Goal: Task Accomplishment & Management: Complete application form

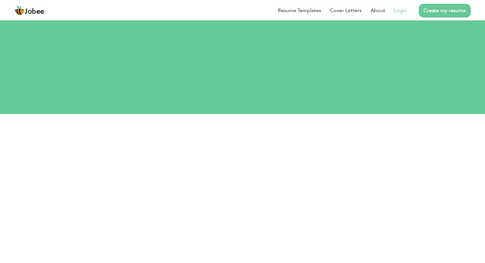
click at [402, 10] on link "Login" at bounding box center [400, 11] width 13 height 8
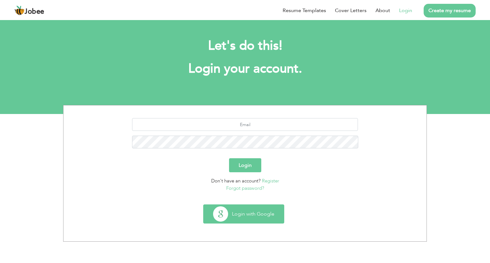
click at [255, 217] on button "Login with Google" at bounding box center [243, 214] width 80 height 18
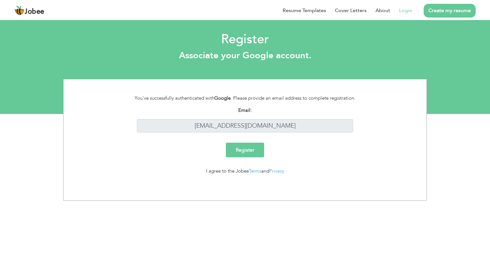
click at [243, 153] on input "Register" at bounding box center [245, 150] width 38 height 15
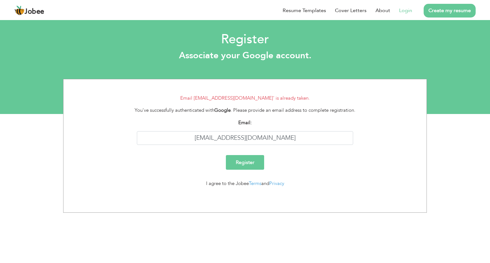
click at [407, 9] on link "Login" at bounding box center [405, 11] width 13 height 8
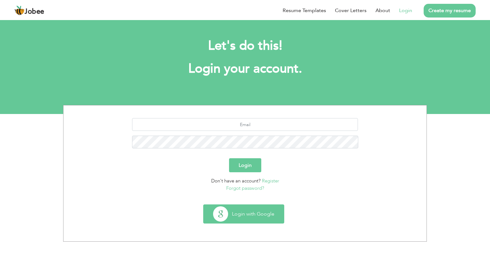
click at [237, 209] on button "Login with Google" at bounding box center [243, 214] width 80 height 18
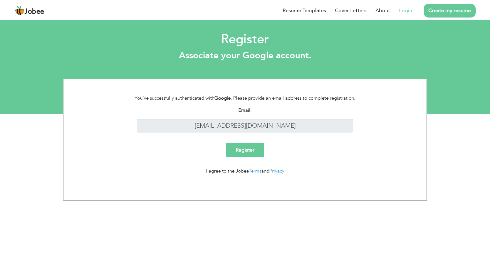
click at [255, 151] on input "Register" at bounding box center [245, 150] width 38 height 15
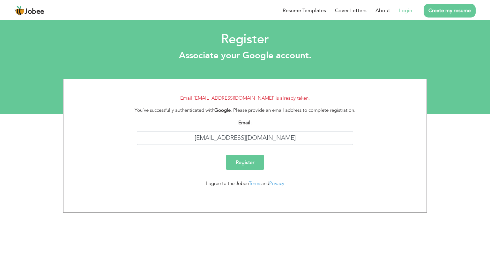
click at [409, 11] on link "Login" at bounding box center [405, 11] width 13 height 8
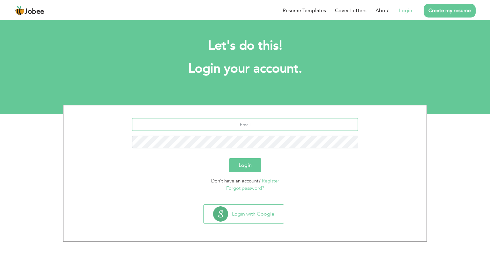
click at [246, 126] on input "text" at bounding box center [245, 124] width 226 height 13
type input "[EMAIL_ADDRESS][DOMAIN_NAME]"
click at [247, 151] on div "[EMAIL_ADDRESS][DOMAIN_NAME]" at bounding box center [244, 135] width 353 height 35
click at [252, 186] on link "Forgot password?" at bounding box center [245, 188] width 38 height 6
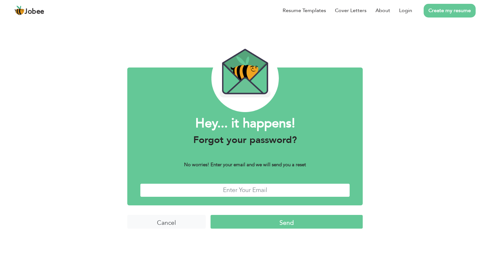
click at [253, 190] on input "text" at bounding box center [245, 191] width 210 height 14
type input "[EMAIL_ADDRESS][DOMAIN_NAME]"
click at [292, 222] on input "Send" at bounding box center [286, 222] width 152 height 14
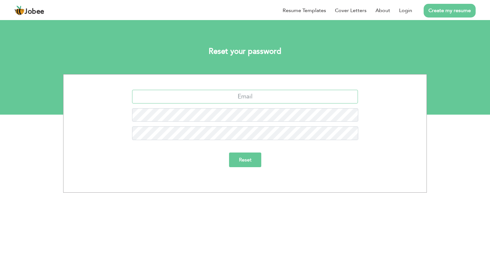
click at [270, 99] on input "text" at bounding box center [245, 97] width 226 height 14
type input "[EMAIL_ADDRESS][DOMAIN_NAME]"
click at [229, 153] on input "Reset" at bounding box center [245, 160] width 32 height 15
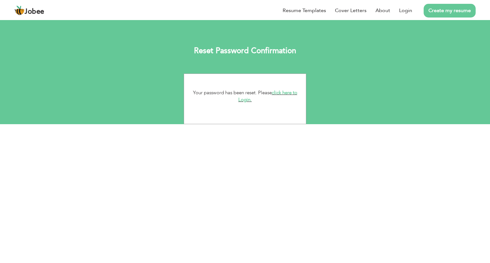
click at [246, 99] on link "click here to Login." at bounding box center [267, 97] width 59 height 14
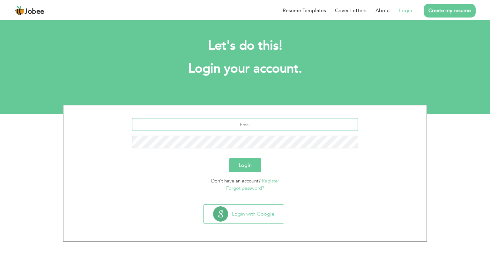
click at [261, 125] on input "text" at bounding box center [245, 124] width 226 height 13
type input "asad555.aa@gmail.com"
click at [229, 158] on button "Login" at bounding box center [245, 165] width 32 height 14
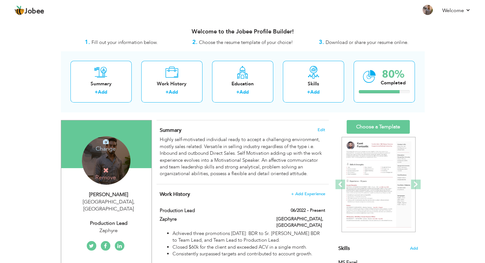
click at [110, 148] on h4 "Change" at bounding box center [106, 144] width 46 height 15
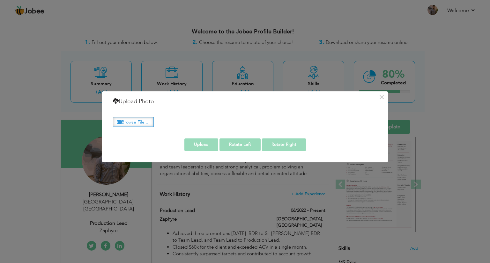
click at [145, 124] on label "Browse File ..." at bounding box center [133, 122] width 41 height 10
click at [0, 0] on input "Browse File ..." at bounding box center [0, 0] width 0 height 0
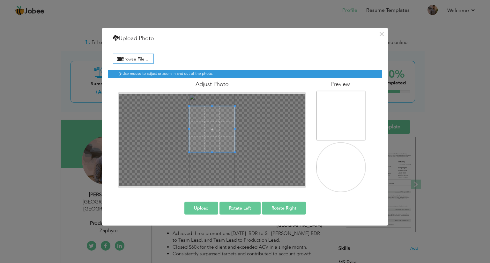
click at [211, 129] on span at bounding box center [212, 129] width 46 height 46
click at [209, 209] on button "Upload" at bounding box center [201, 208] width 34 height 13
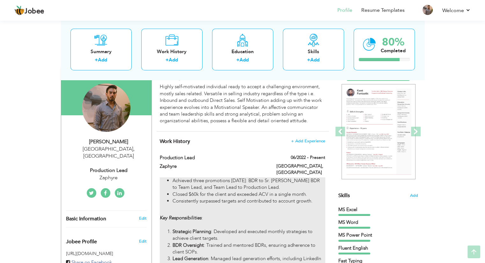
scroll to position [64, 0]
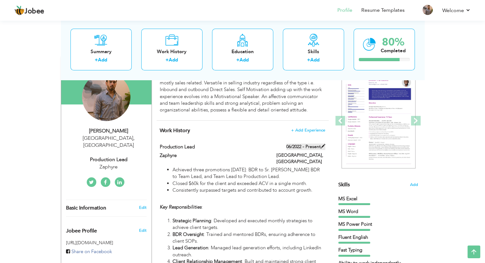
click at [316, 149] on label "06/2022 - Present" at bounding box center [305, 147] width 39 height 6
type input "Production Lead"
type input "Zaphyre"
type input "06/2022"
type input "[GEOGRAPHIC_DATA]"
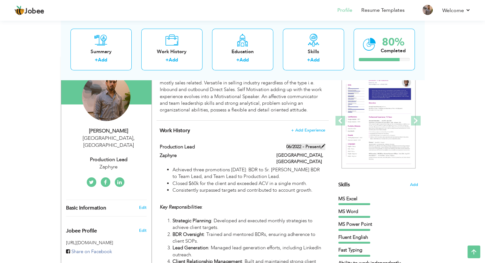
type input "[GEOGRAPHIC_DATA]"
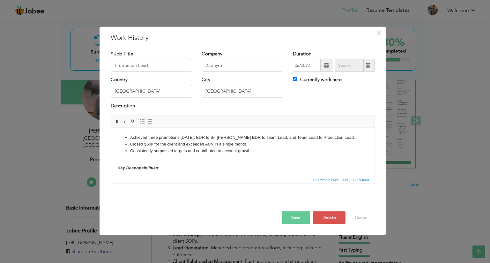
click at [365, 66] on span at bounding box center [368, 65] width 12 height 13
click at [295, 80] on input "Currently work here" at bounding box center [295, 79] width 4 height 4
checkbox input "false"
click at [351, 67] on input "09/2025" at bounding box center [348, 65] width 29 height 13
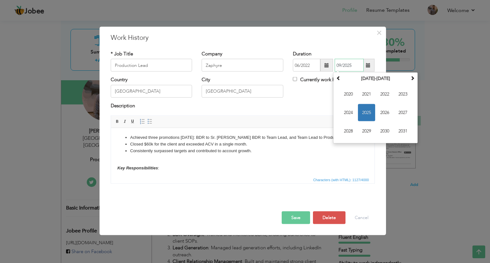
click at [370, 113] on span "2025" at bounding box center [366, 112] width 17 height 17
click at [390, 115] on span "Jul" at bounding box center [384, 112] width 17 height 17
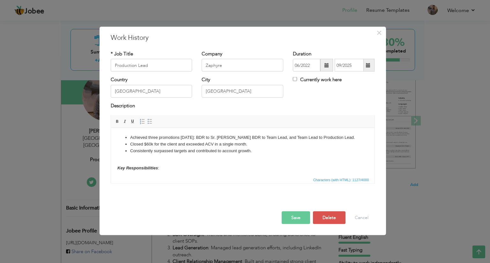
type input "07/2025"
click at [300, 215] on button "Save" at bounding box center [295, 218] width 28 height 13
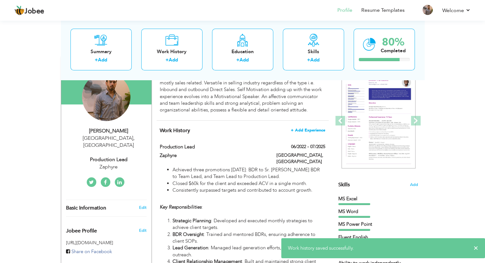
click at [307, 132] on span "+ Add Experience" at bounding box center [308, 130] width 34 height 4
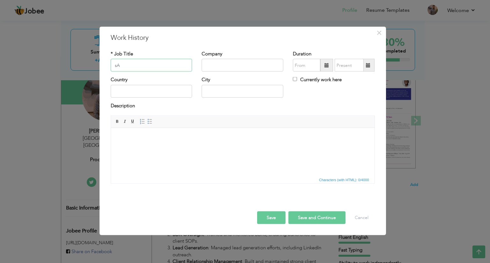
type input "s"
type input "Sales, Accounts Manager"
click at [237, 60] on input "text" at bounding box center [242, 65] width 82 height 13
type input "Crew"
click at [179, 87] on input "text" at bounding box center [152, 91] width 82 height 13
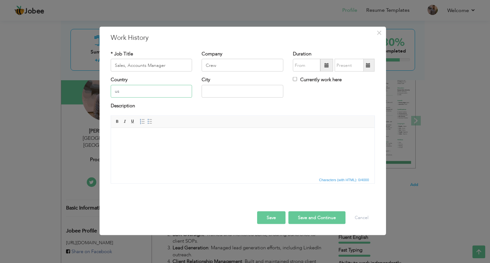
type input "u"
type input "[GEOGRAPHIC_DATA]"
click at [206, 89] on input "text" at bounding box center [242, 91] width 82 height 13
type input "[GEOGRAPHIC_DATA], [US_STATE]"
click at [326, 68] on span at bounding box center [326, 65] width 13 height 13
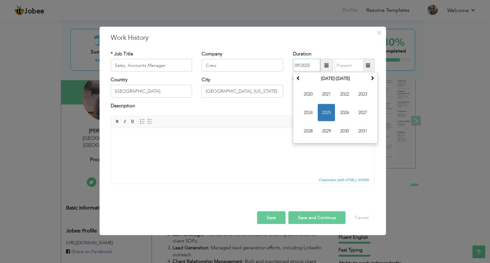
click at [330, 109] on span "2025" at bounding box center [325, 112] width 17 height 17
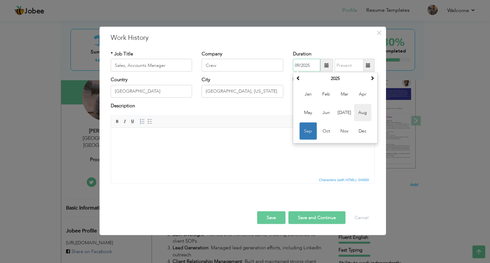
click at [361, 115] on span "Aug" at bounding box center [362, 112] width 17 height 17
type input "08/2025"
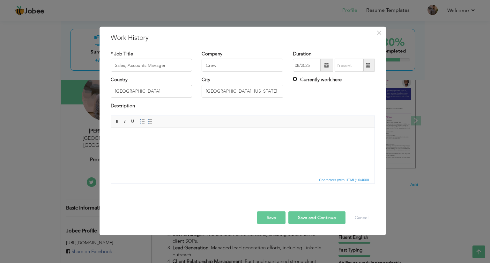
click at [294, 80] on input "Currently work here" at bounding box center [295, 79] width 4 height 4
checkbox input "true"
click at [258, 141] on body at bounding box center [242, 137] width 251 height 7
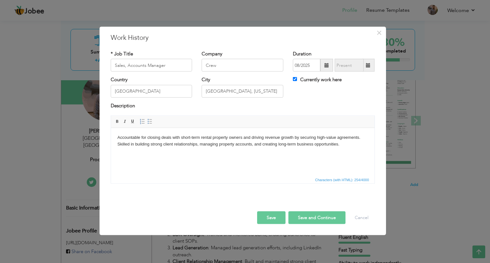
click at [294, 217] on button "Save and Continue" at bounding box center [316, 218] width 57 height 13
checkbox input "false"
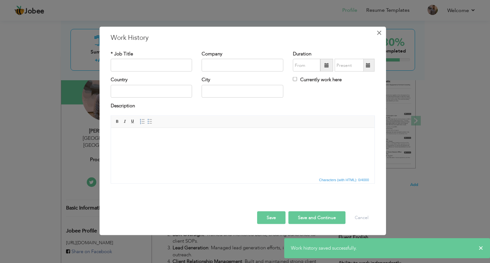
click at [379, 32] on span "×" at bounding box center [378, 32] width 5 height 11
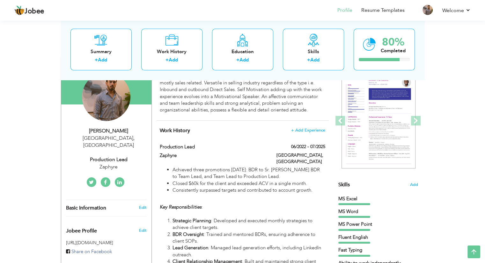
click at [119, 164] on div "Zaphyre" at bounding box center [108, 167] width 85 height 7
type input "Asad"
type input "[PERSON_NAME]"
type input "03332389163"
select select "number:166"
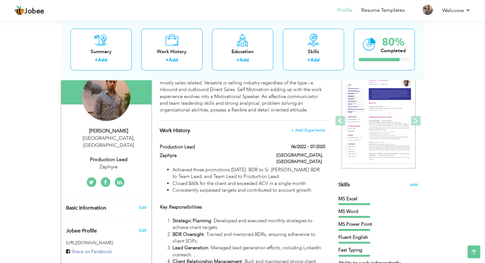
type input "[GEOGRAPHIC_DATA]"
select select "number:7"
type input "Zaphyre"
type input "Production Lead"
type input "https://www.linkedin.com/in/asad-ahmed-18326a23b"
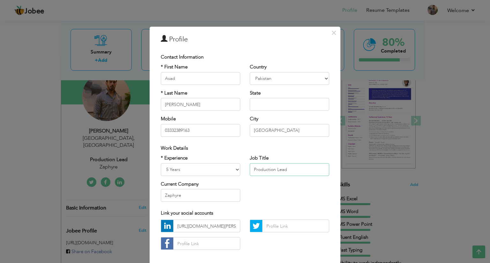
click at [259, 166] on input "Production Lead" at bounding box center [289, 169] width 79 height 13
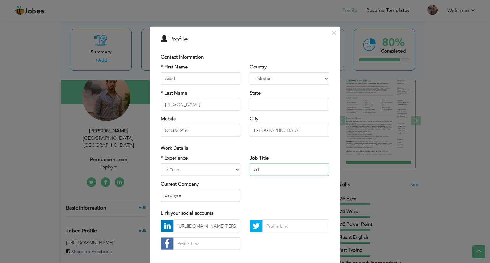
type input "d"
type input "Sales Accounts Manager"
click at [195, 201] on input "Zaphyre" at bounding box center [200, 195] width 79 height 13
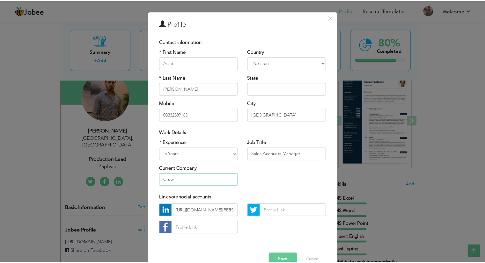
scroll to position [30, 0]
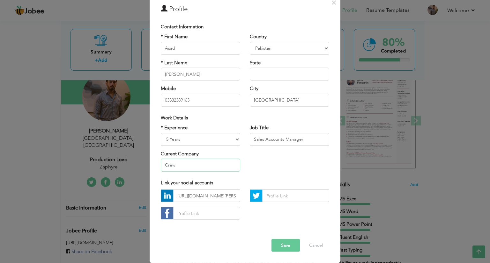
type input "Crew"
click at [289, 242] on button "Save" at bounding box center [285, 245] width 28 height 13
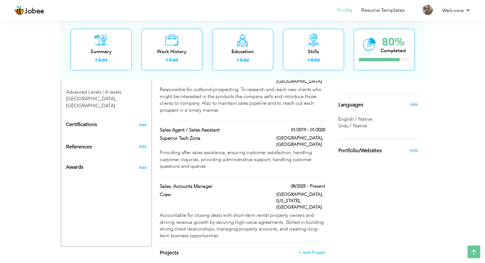
scroll to position [380, 0]
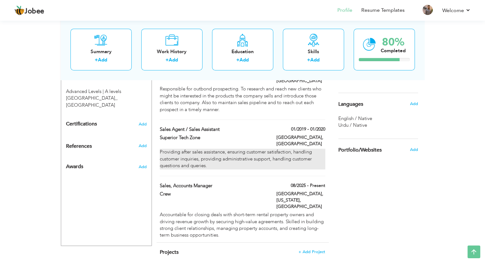
drag, startPoint x: 269, startPoint y: 167, endPoint x: 272, endPoint y: 141, distance: 26.9
click at [272, 141] on div "Work History + Add Experience Production Lead 06/2022 - 07/2025 Production Lead…" at bounding box center [243, 23] width 172 height 437
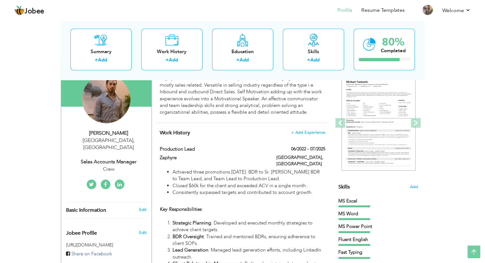
scroll to position [0, 0]
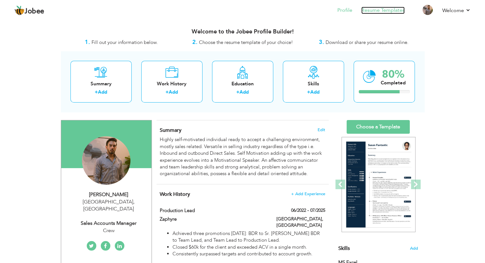
click at [375, 12] on link "Resume Templates" at bounding box center [382, 10] width 43 height 7
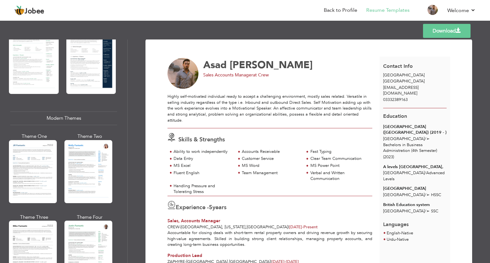
scroll to position [223, 0]
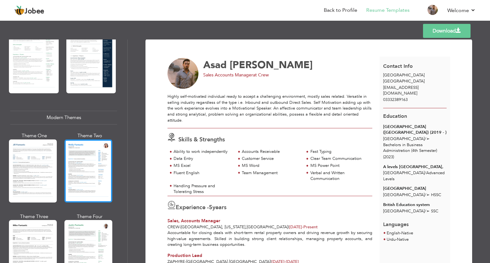
click at [105, 176] on div at bounding box center [88, 171] width 48 height 63
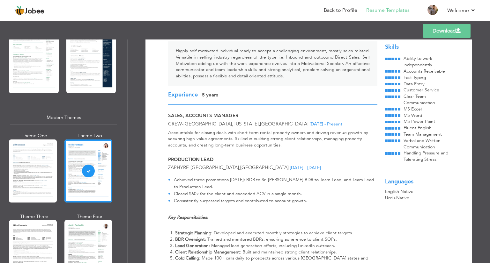
scroll to position [64, 0]
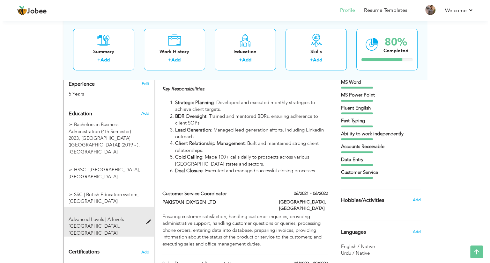
scroll to position [220, 0]
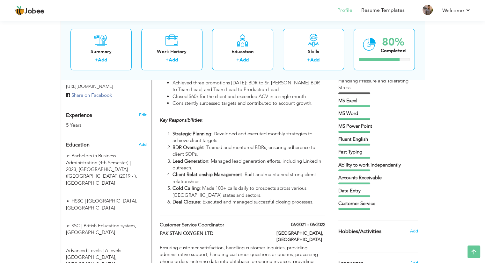
click at [146, 112] on h3 "Edit" at bounding box center [143, 115] width 8 height 6
select select "number:166"
select select "number:7"
type input "Crew"
type input "Sales Accounts Manager"
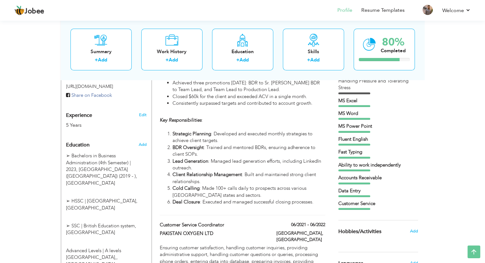
type input "https://www.linkedin.com/in/asad-ahmed-18326a23b"
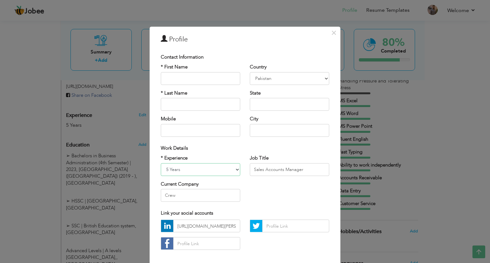
click at [235, 169] on select "Entry Level Less than 1 Year 1 Year 2 Years 3 Years 4 Years 5 Years 6 Years 7 Y…" at bounding box center [200, 169] width 79 height 13
select select "number:8"
click at [161, 163] on select "Entry Level Less than 1 Year 1 Year 2 Years 3 Years 4 Years 5 Years 6 Years 7 Y…" at bounding box center [200, 169] width 79 height 13
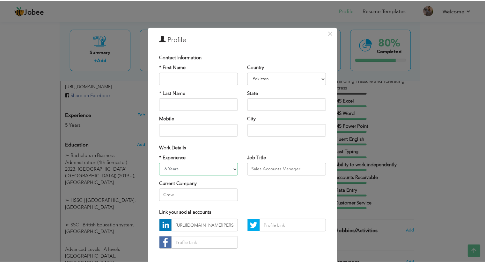
scroll to position [30, 0]
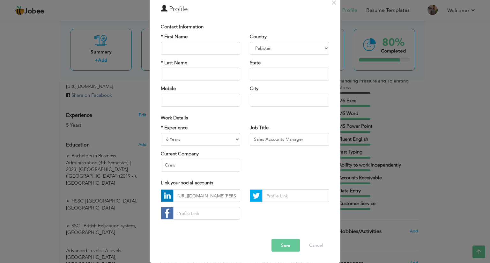
click at [278, 243] on button "Save" at bounding box center [285, 245] width 28 height 13
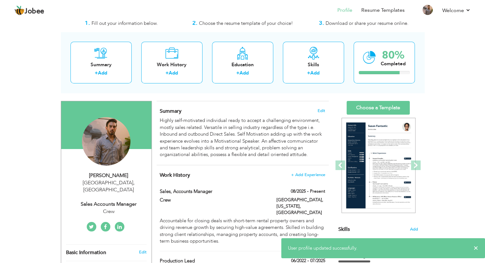
scroll to position [0, 0]
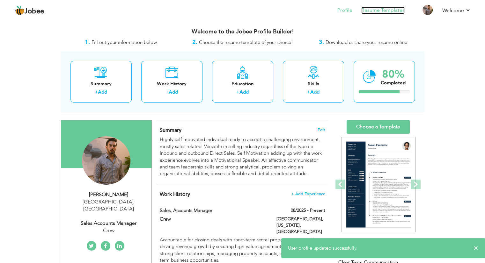
click at [381, 12] on link "Resume Templates" at bounding box center [382, 10] width 43 height 7
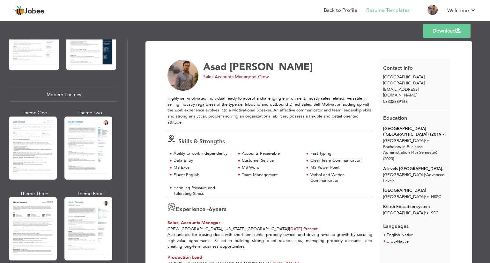
scroll to position [255, 0]
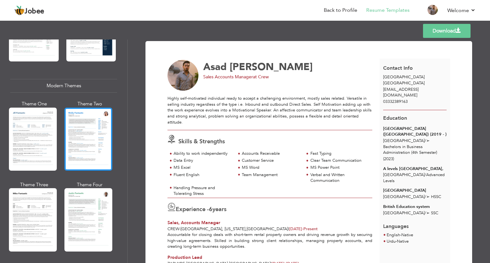
click at [81, 165] on div at bounding box center [88, 139] width 48 height 63
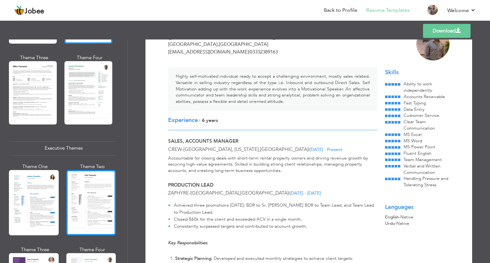
scroll to position [383, 0]
click at [97, 186] on div at bounding box center [91, 202] width 50 height 65
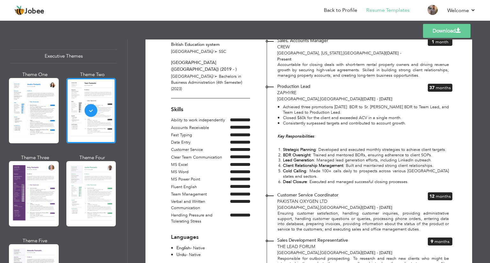
scroll to position [478, 0]
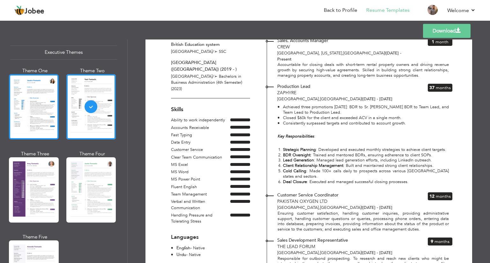
click at [30, 108] on div at bounding box center [34, 106] width 50 height 65
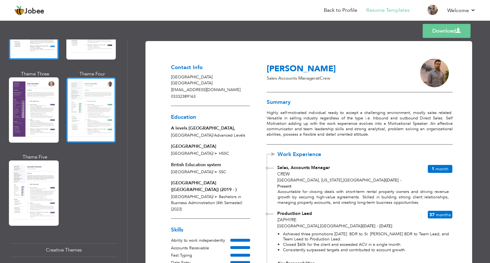
scroll to position [573, 0]
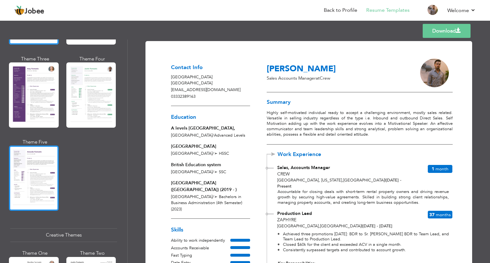
click at [23, 146] on div at bounding box center [34, 178] width 50 height 65
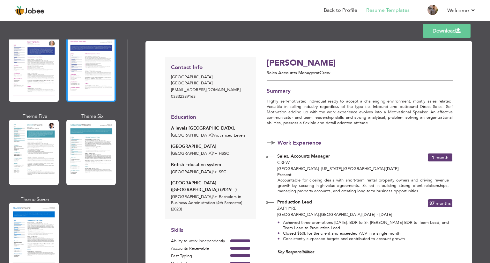
scroll to position [893, 0]
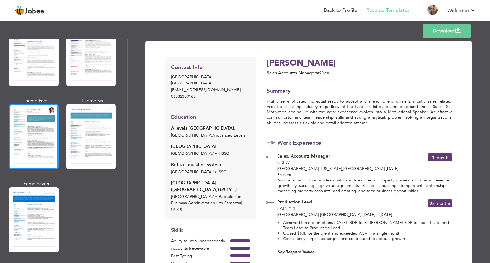
click at [36, 131] on div at bounding box center [34, 136] width 50 height 65
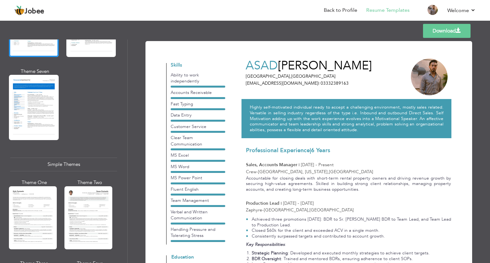
scroll to position [1020, 0]
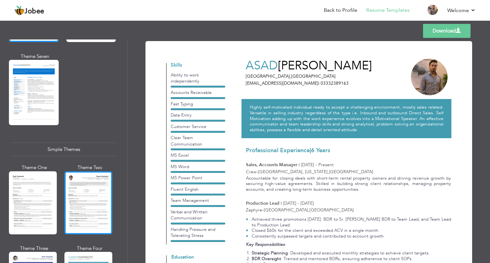
click at [90, 209] on div at bounding box center [88, 203] width 48 height 63
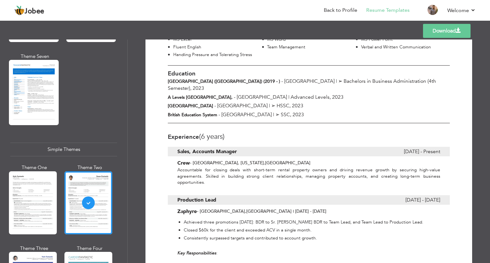
scroll to position [0, 0]
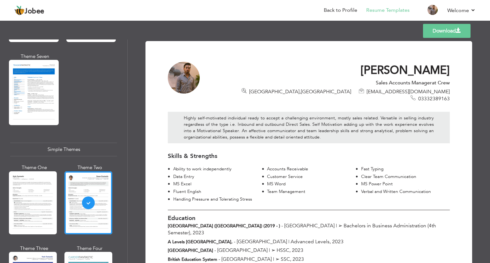
click at [447, 30] on link "Download" at bounding box center [446, 31] width 47 height 14
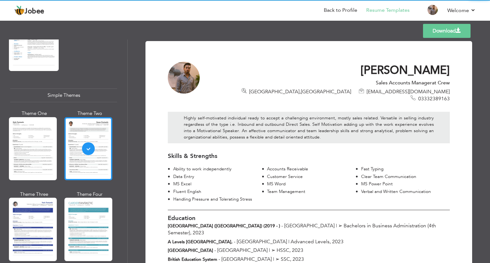
scroll to position [1077, 0]
